Goal: Find specific page/section: Find specific page/section

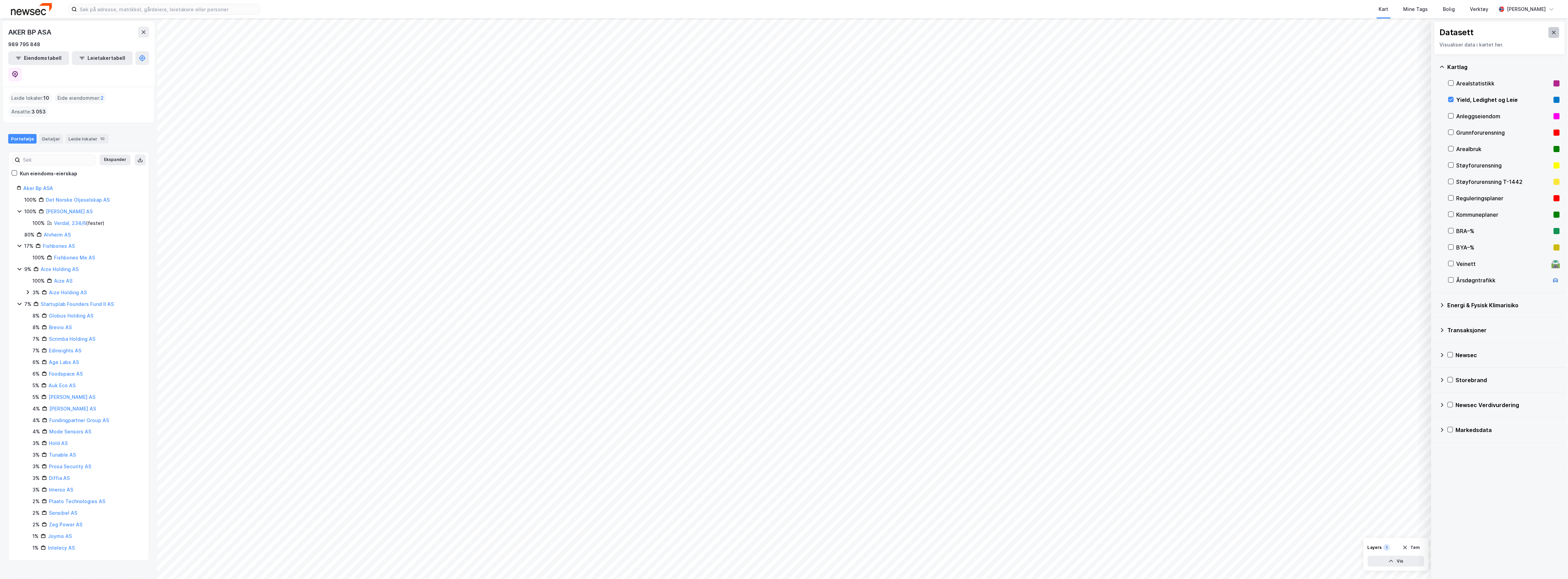
click at [783, 33] on icon at bounding box center [1554, 33] width 4 height 4
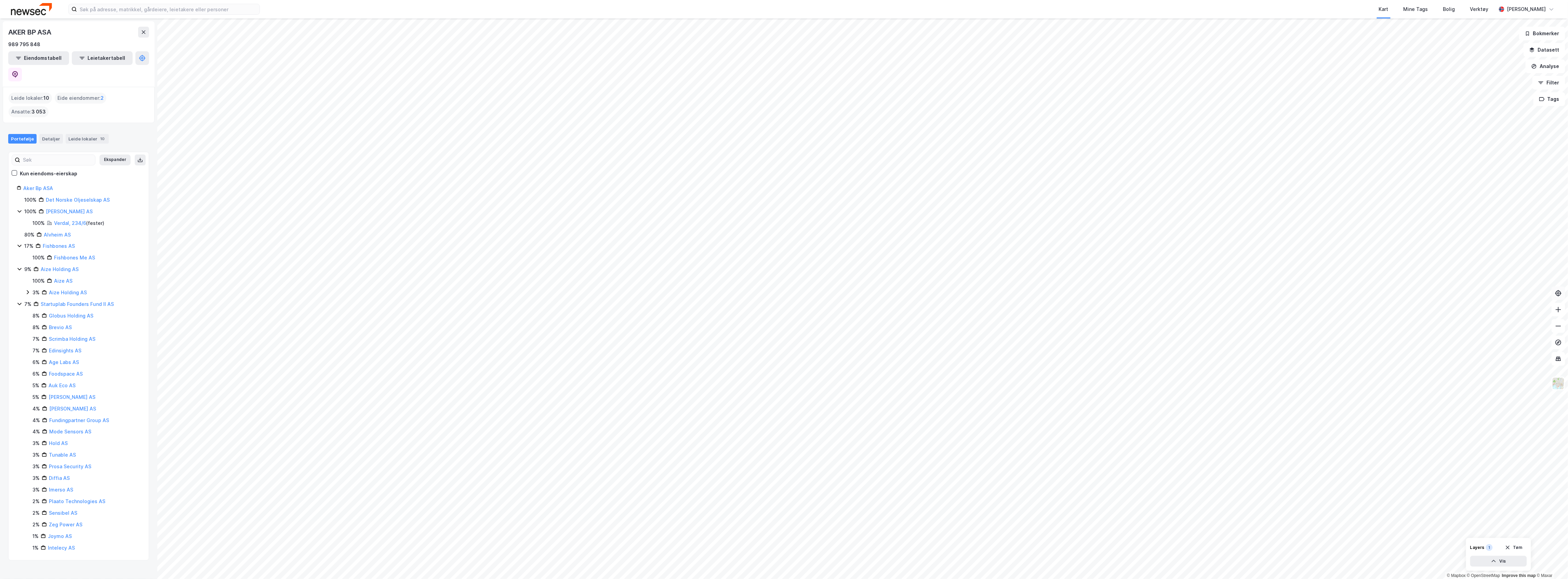
click at [783, 295] on button at bounding box center [1558, 293] width 13 height 13
click at [103, 10] on input at bounding box center [168, 9] width 183 height 10
type input "bryn"
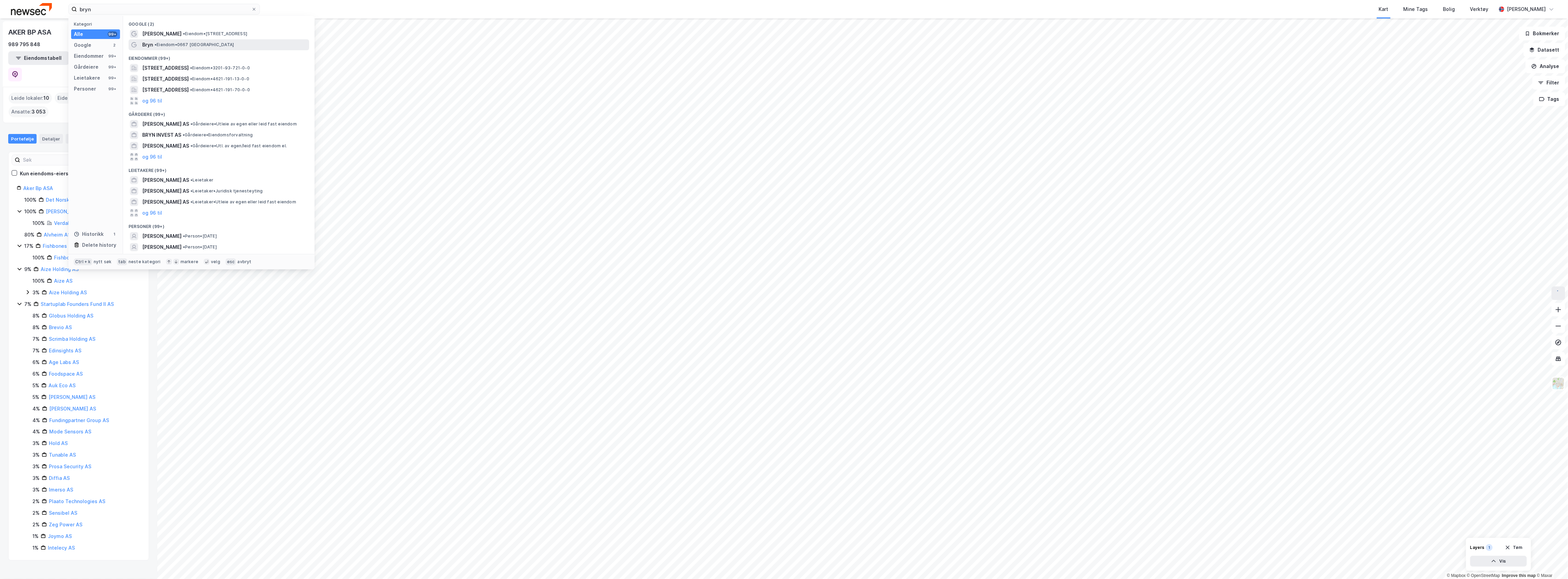
click at [142, 45] on span "Bryn" at bounding box center [148, 44] width 11 height 8
